Goal: Transaction & Acquisition: Purchase product/service

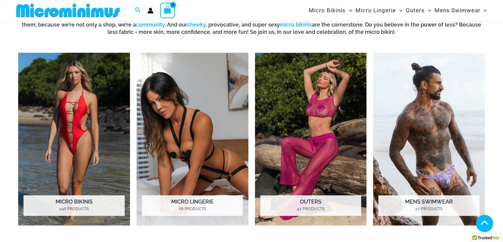
scroll to position [468, 0]
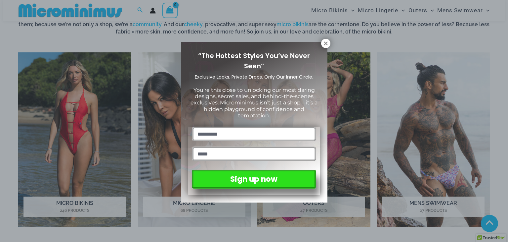
click at [328, 44] on icon at bounding box center [326, 43] width 6 height 6
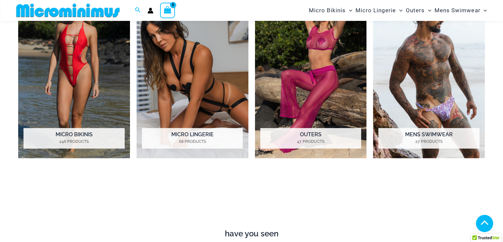
scroll to position [495, 0]
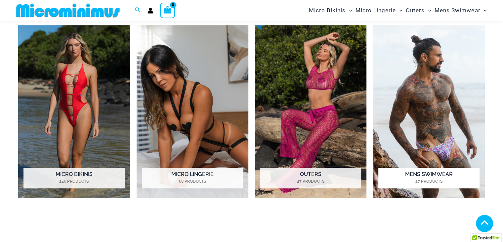
click at [438, 170] on h2 "Mens Swimwear 27 Products" at bounding box center [429, 177] width 101 height 21
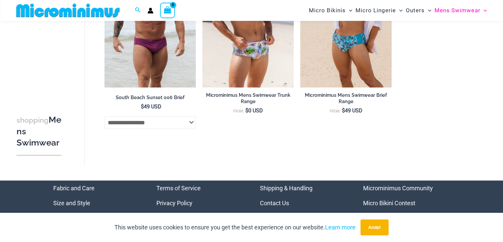
scroll to position [1393, 0]
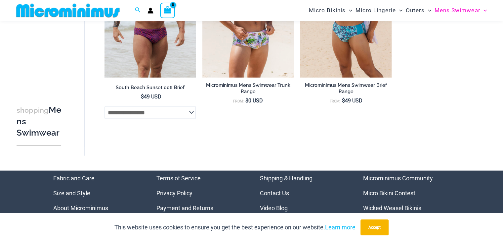
drag, startPoint x: 505, startPoint y: 18, endPoint x: 494, endPoint y: 206, distance: 189.2
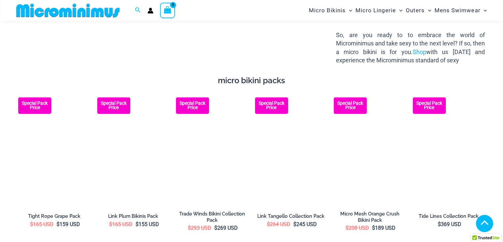
scroll to position [1068, 0]
